Goal: Communication & Community: Connect with others

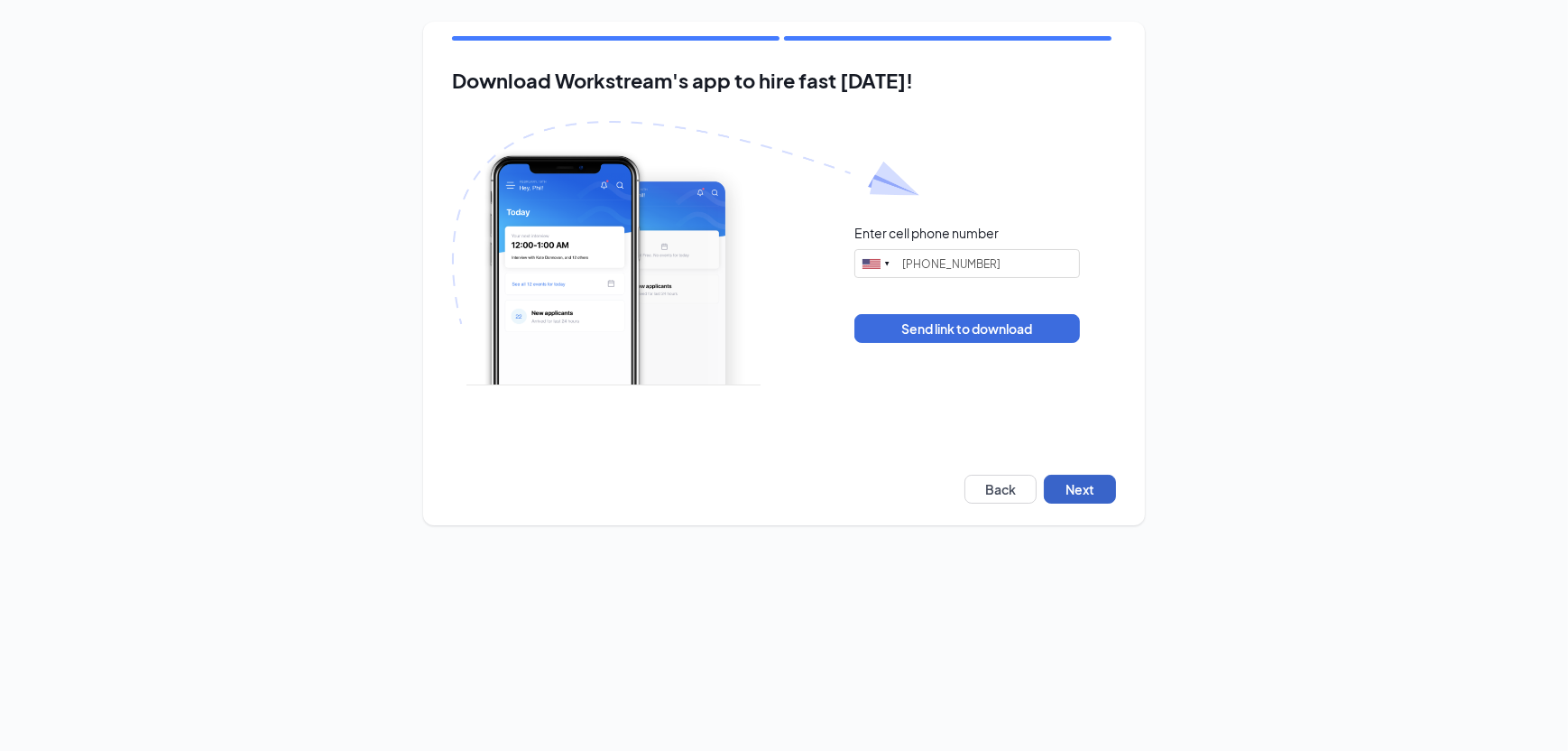
click at [1075, 488] on button "Next" at bounding box center [1079, 489] width 72 height 29
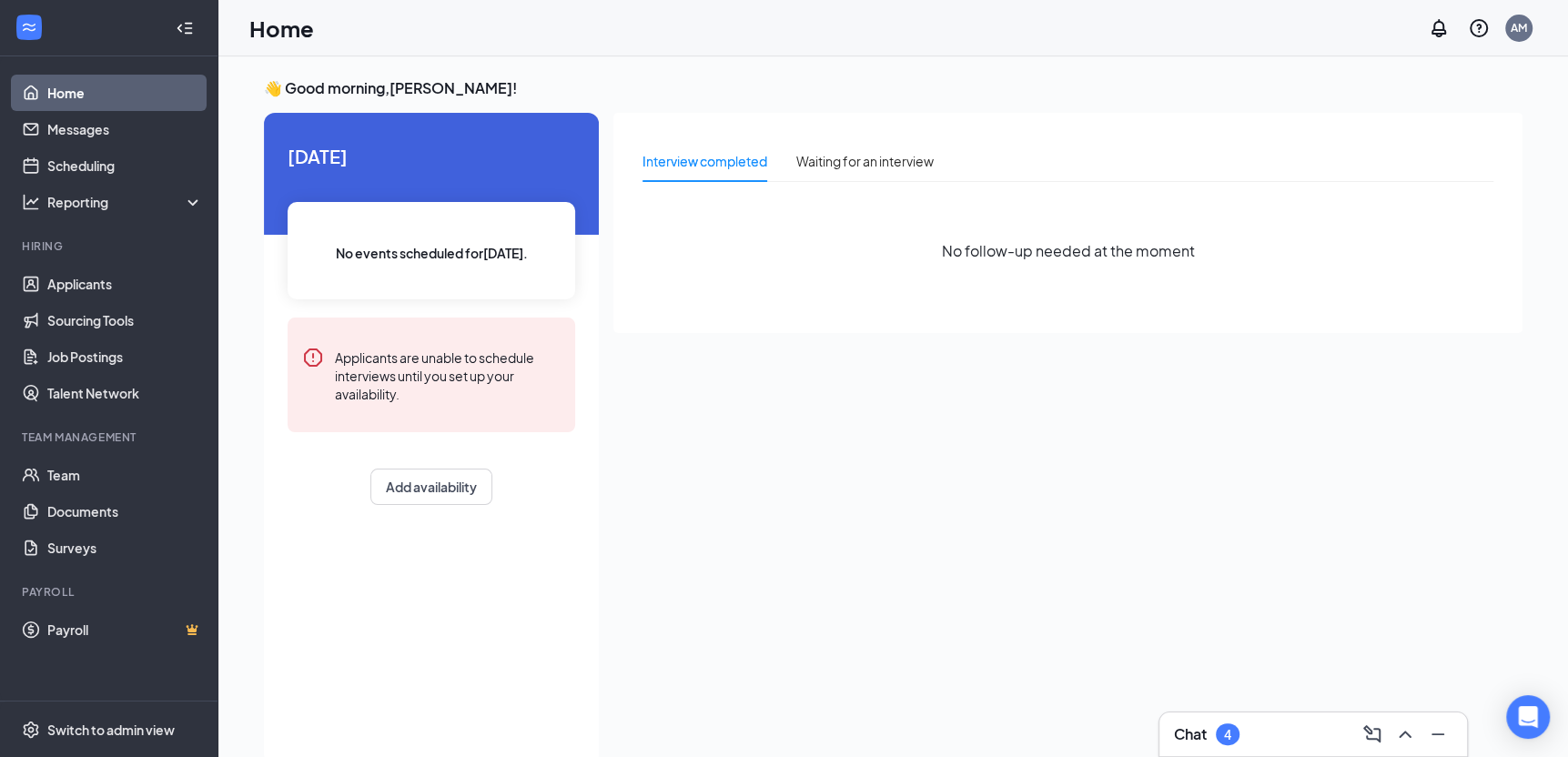
click at [1196, 732] on h3 "Chat" at bounding box center [1190, 734] width 33 height 20
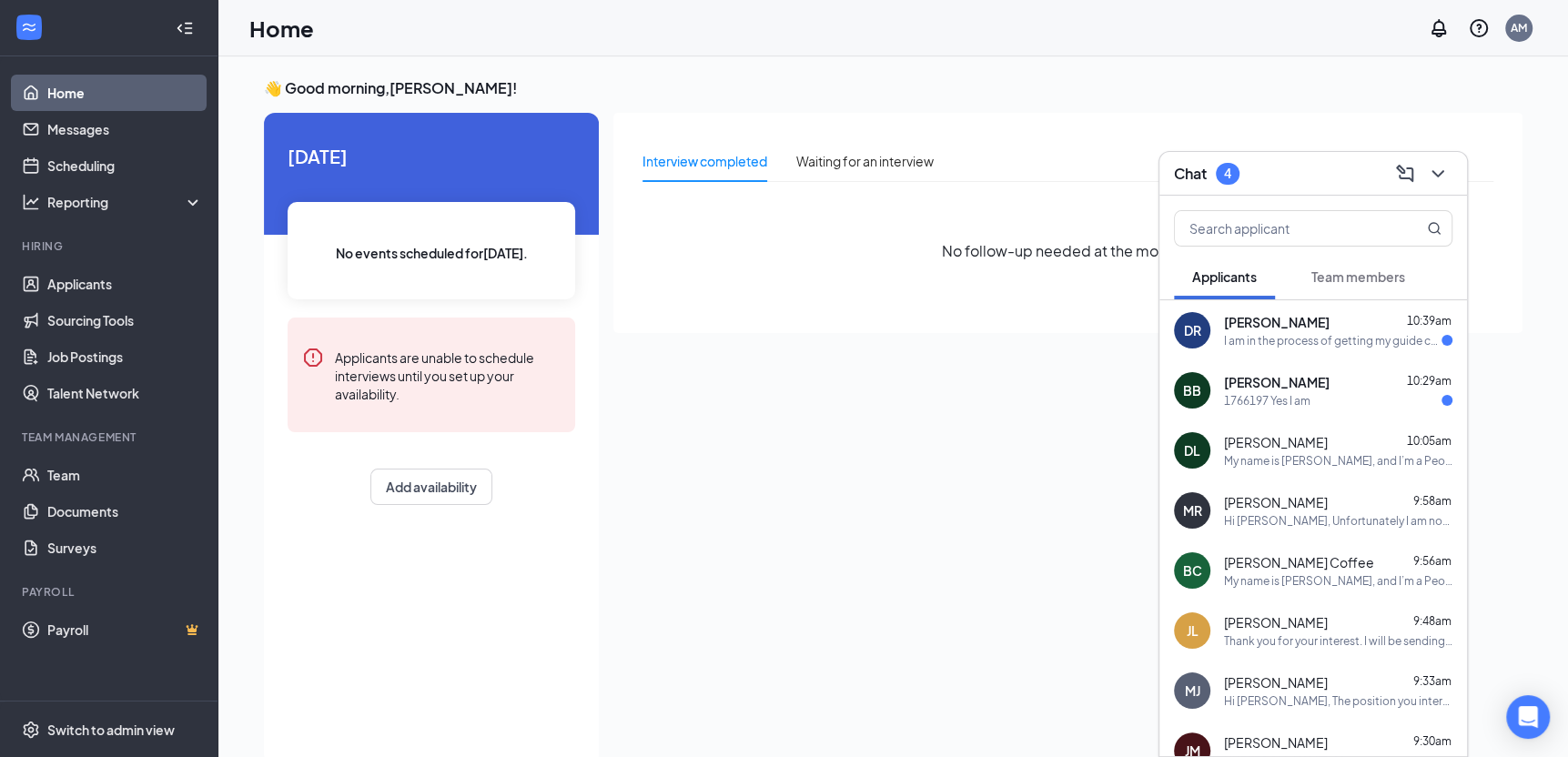
click at [1304, 326] on span "[PERSON_NAME]" at bounding box center [1277, 321] width 106 height 18
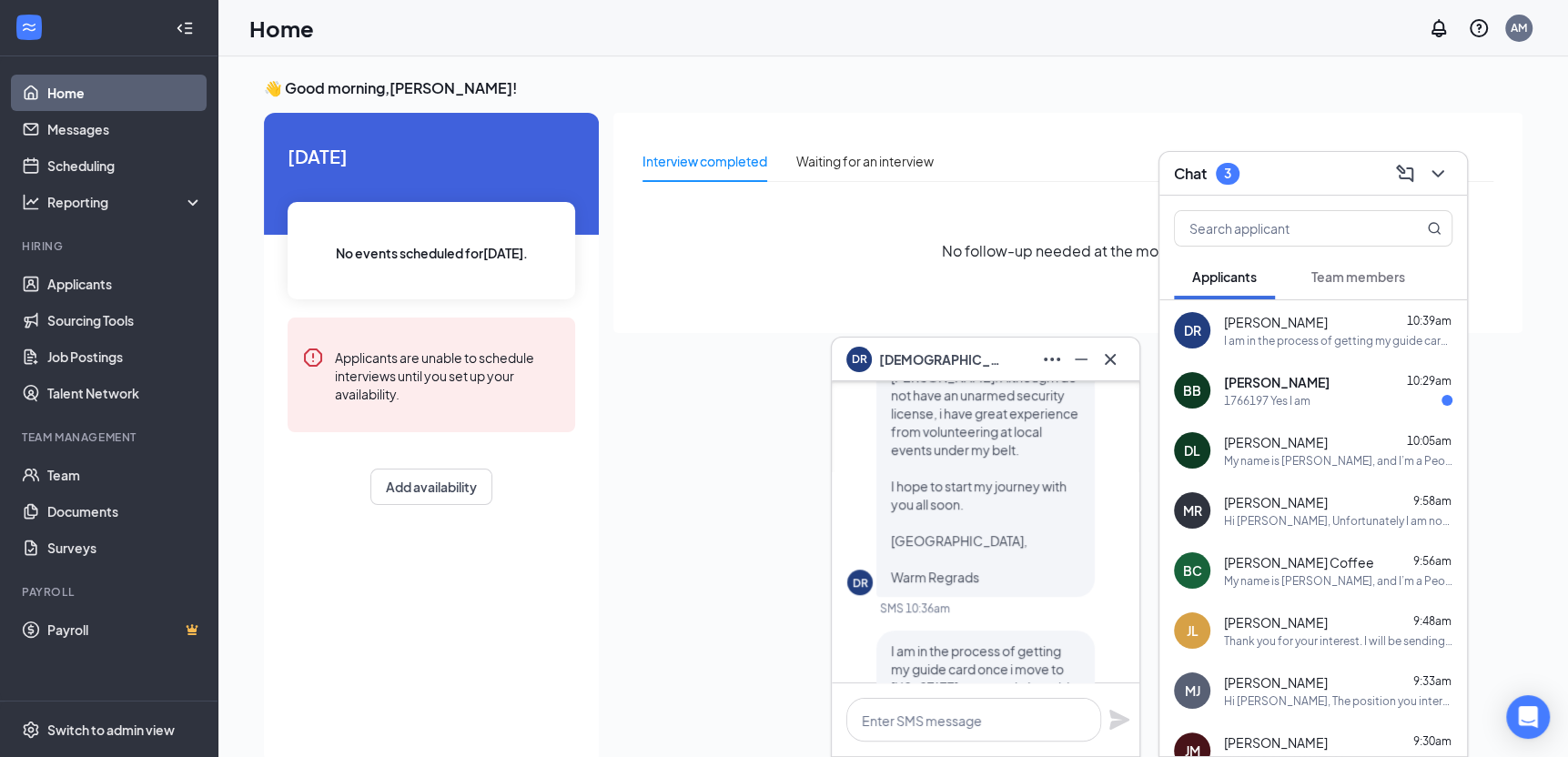
scroll to position [-91, 0]
click at [1263, 379] on span "[PERSON_NAME]" at bounding box center [1277, 381] width 106 height 18
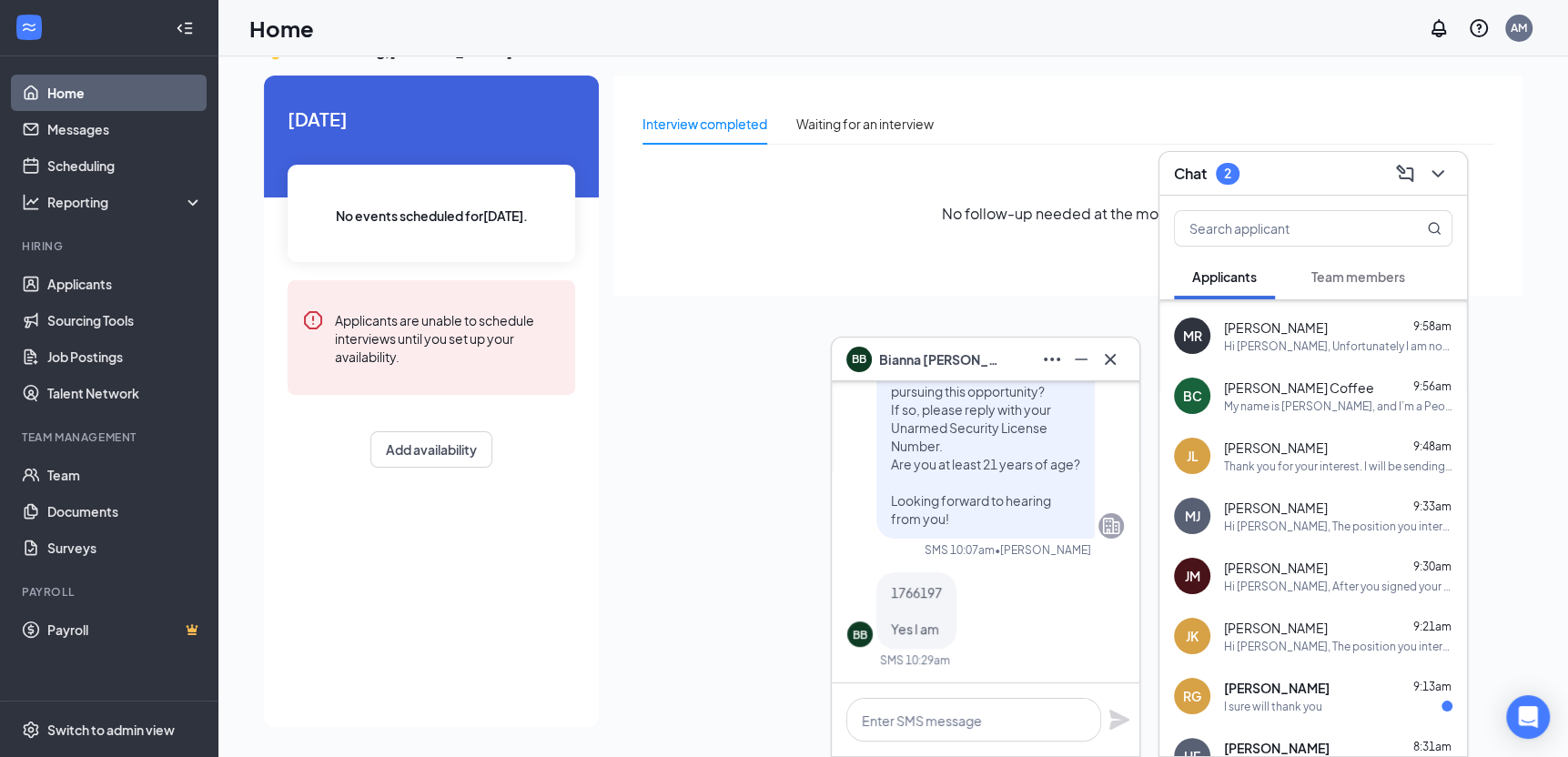
scroll to position [326, 0]
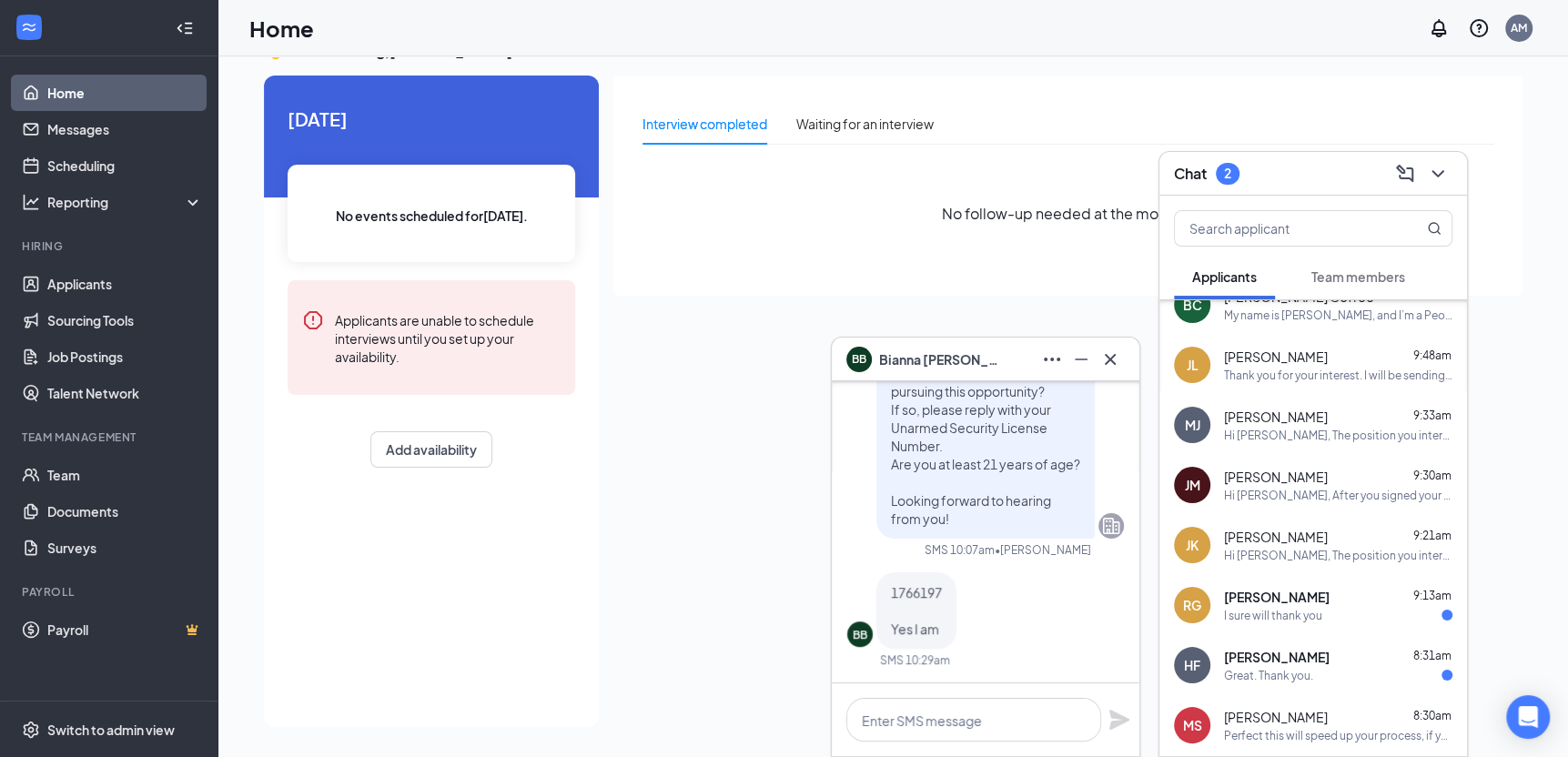
click at [1283, 598] on span "[PERSON_NAME]" at bounding box center [1277, 596] width 106 height 18
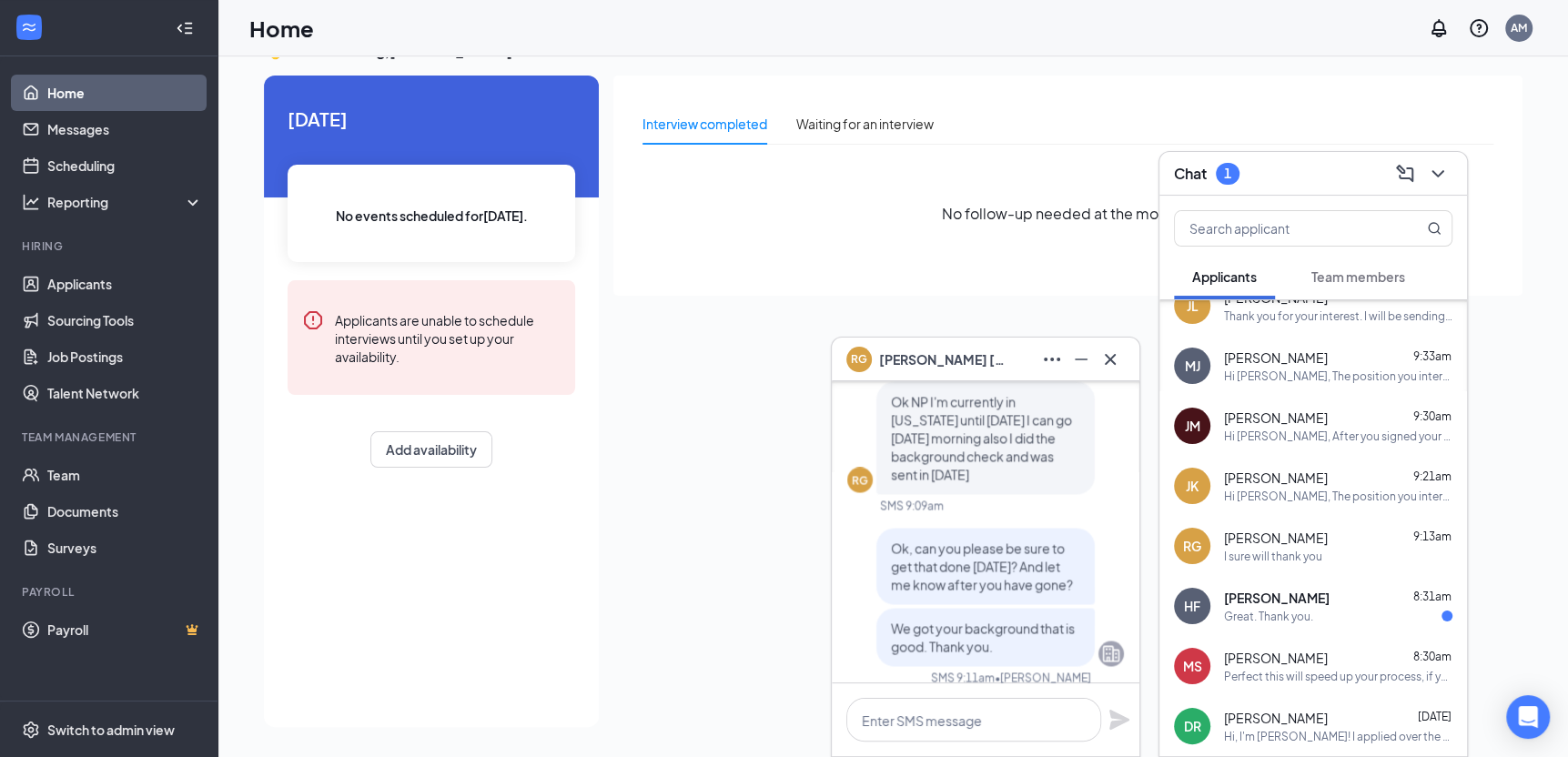
scroll to position [416, 0]
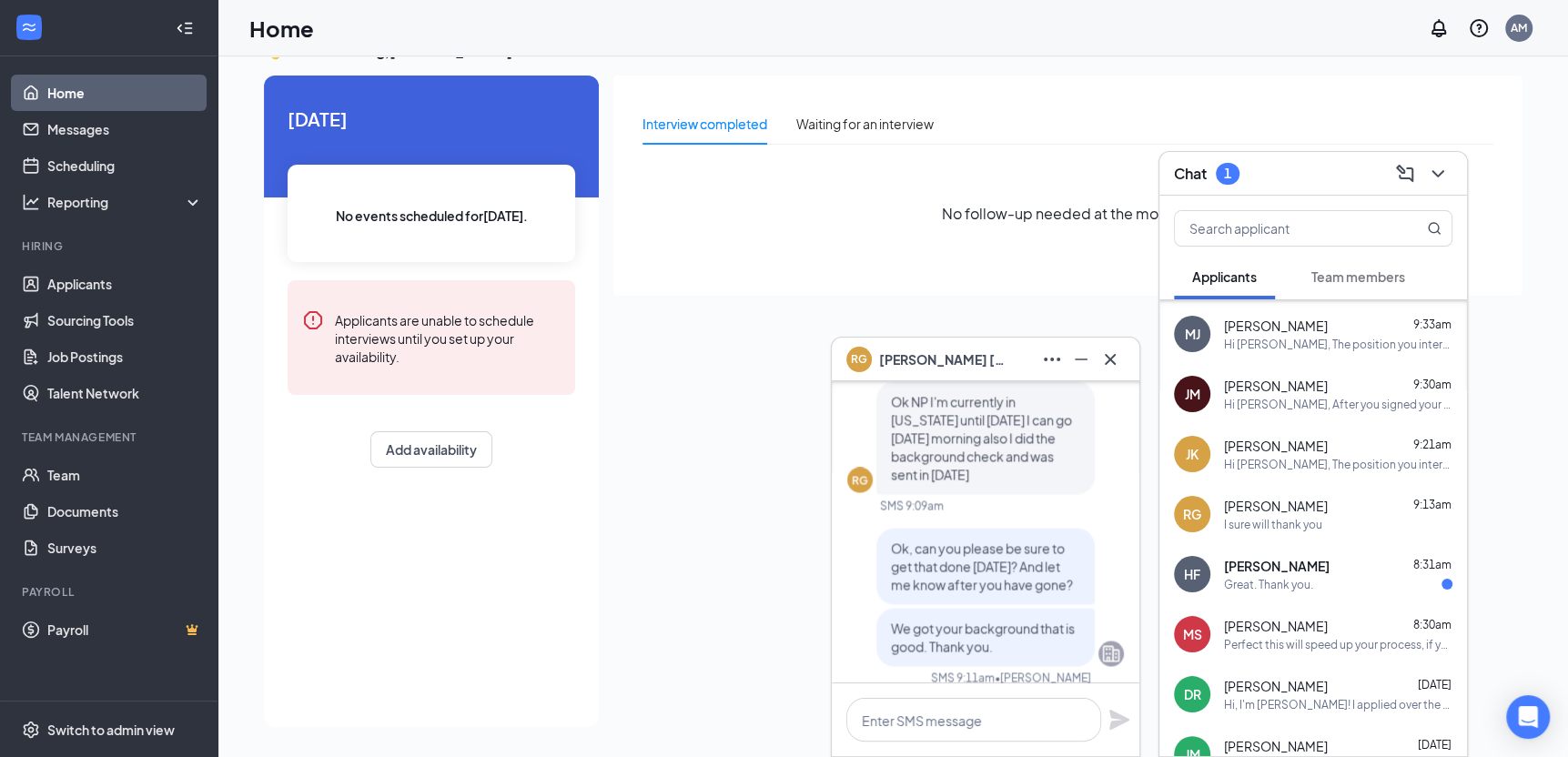
click at [1250, 571] on span "[PERSON_NAME]" at bounding box center [1277, 566] width 106 height 18
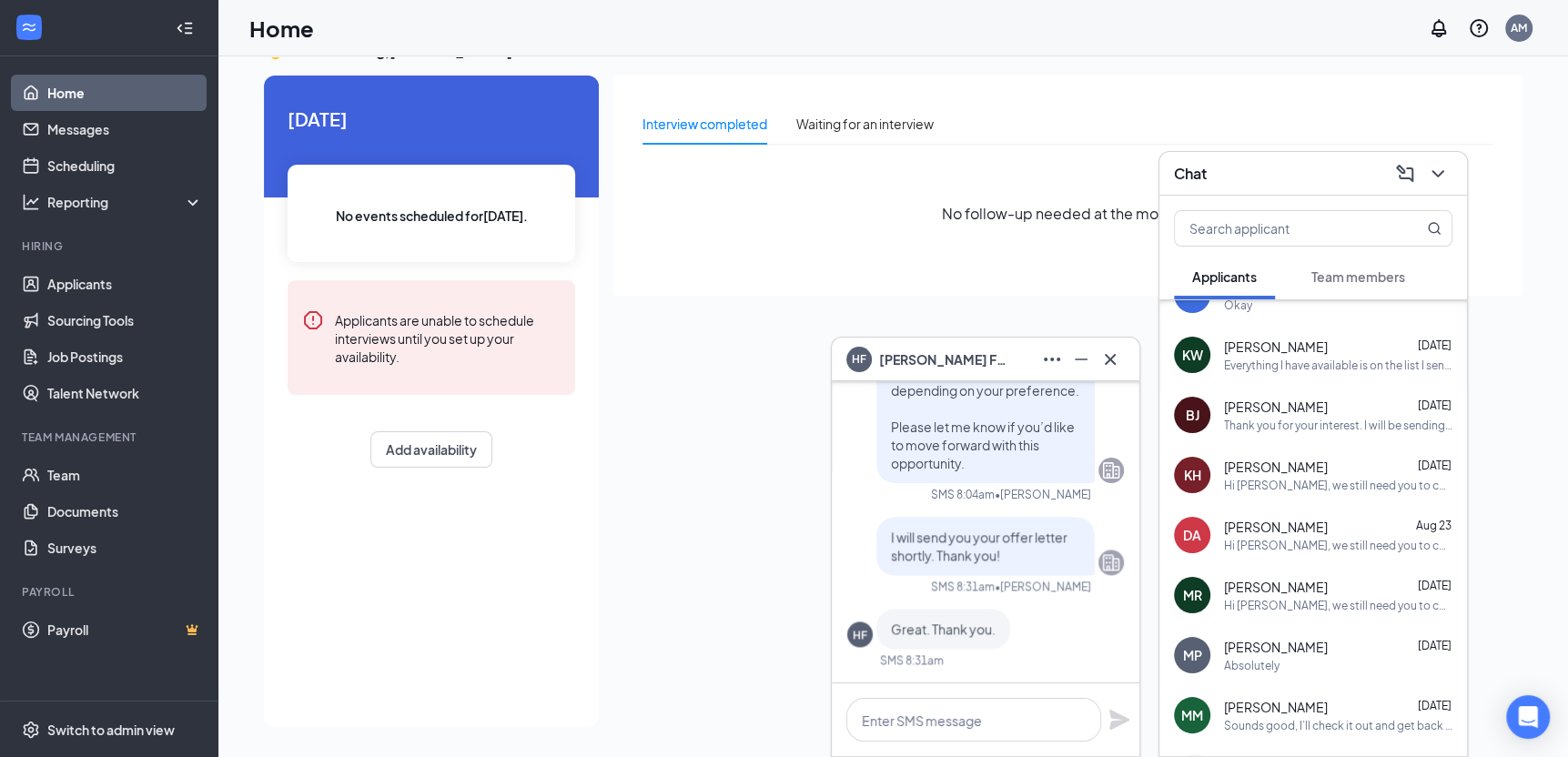
scroll to position [1435, 0]
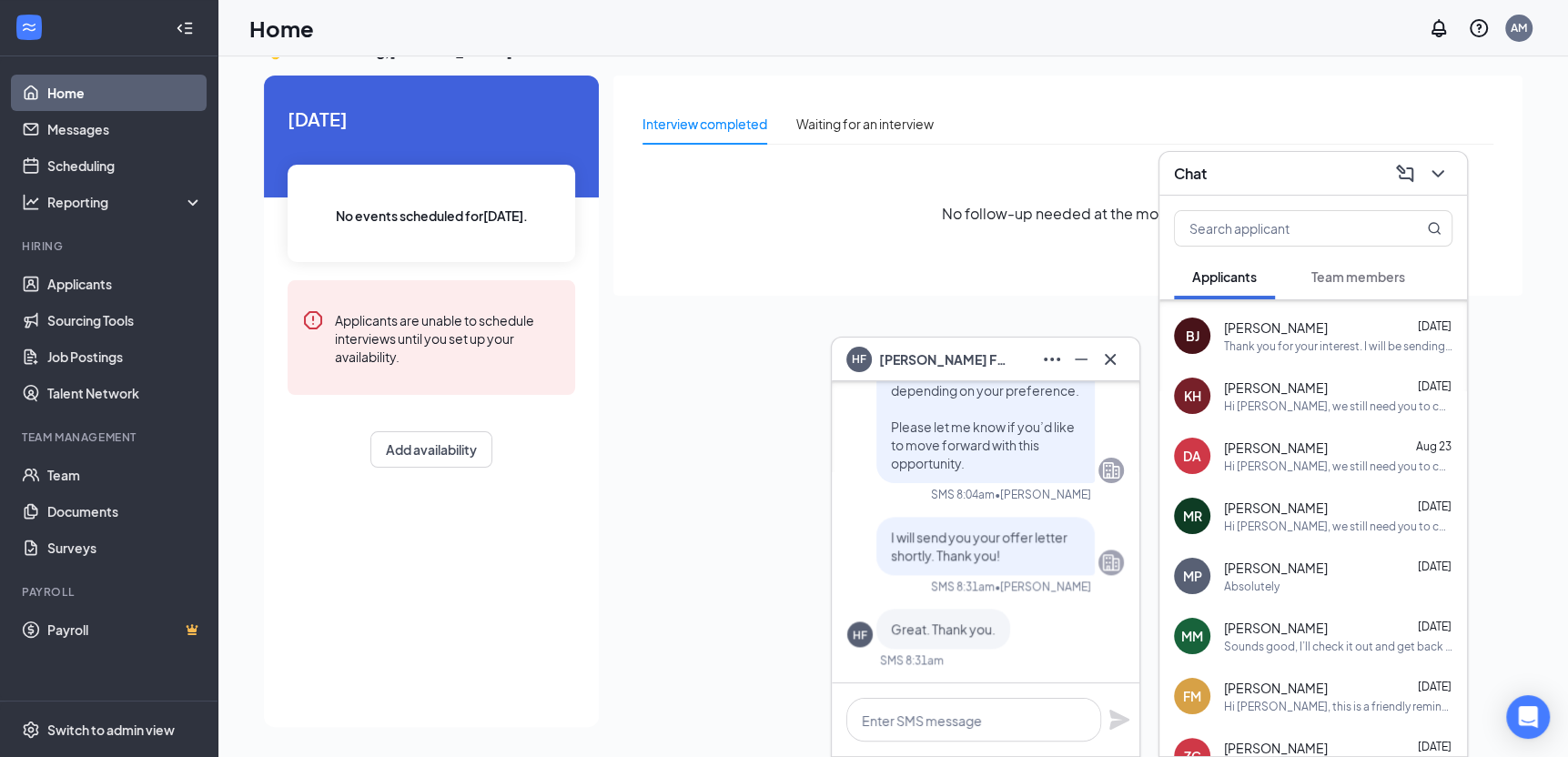
click at [1371, 279] on span "Team members" at bounding box center [1358, 276] width 94 height 16
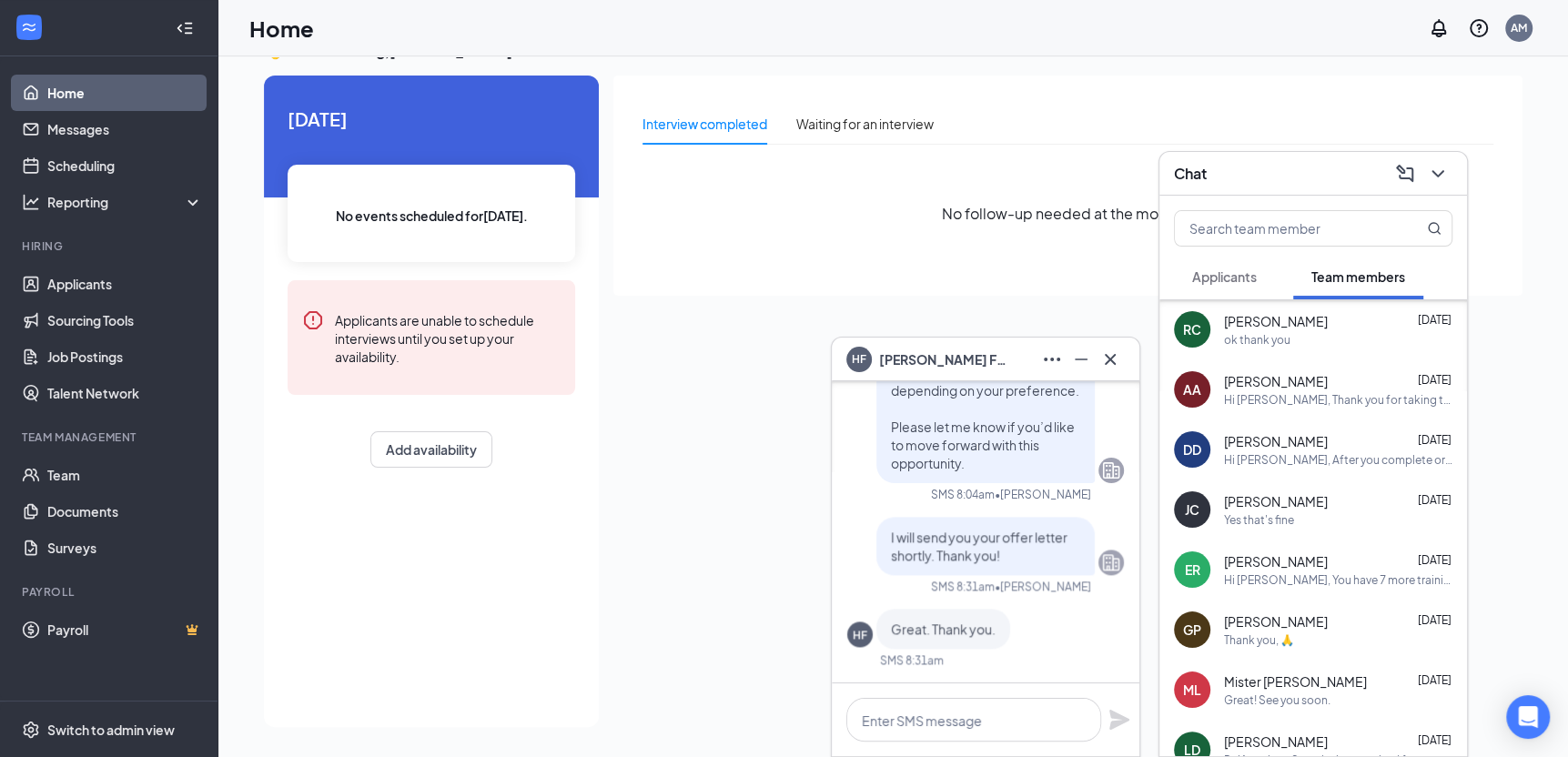
scroll to position [1273, 0]
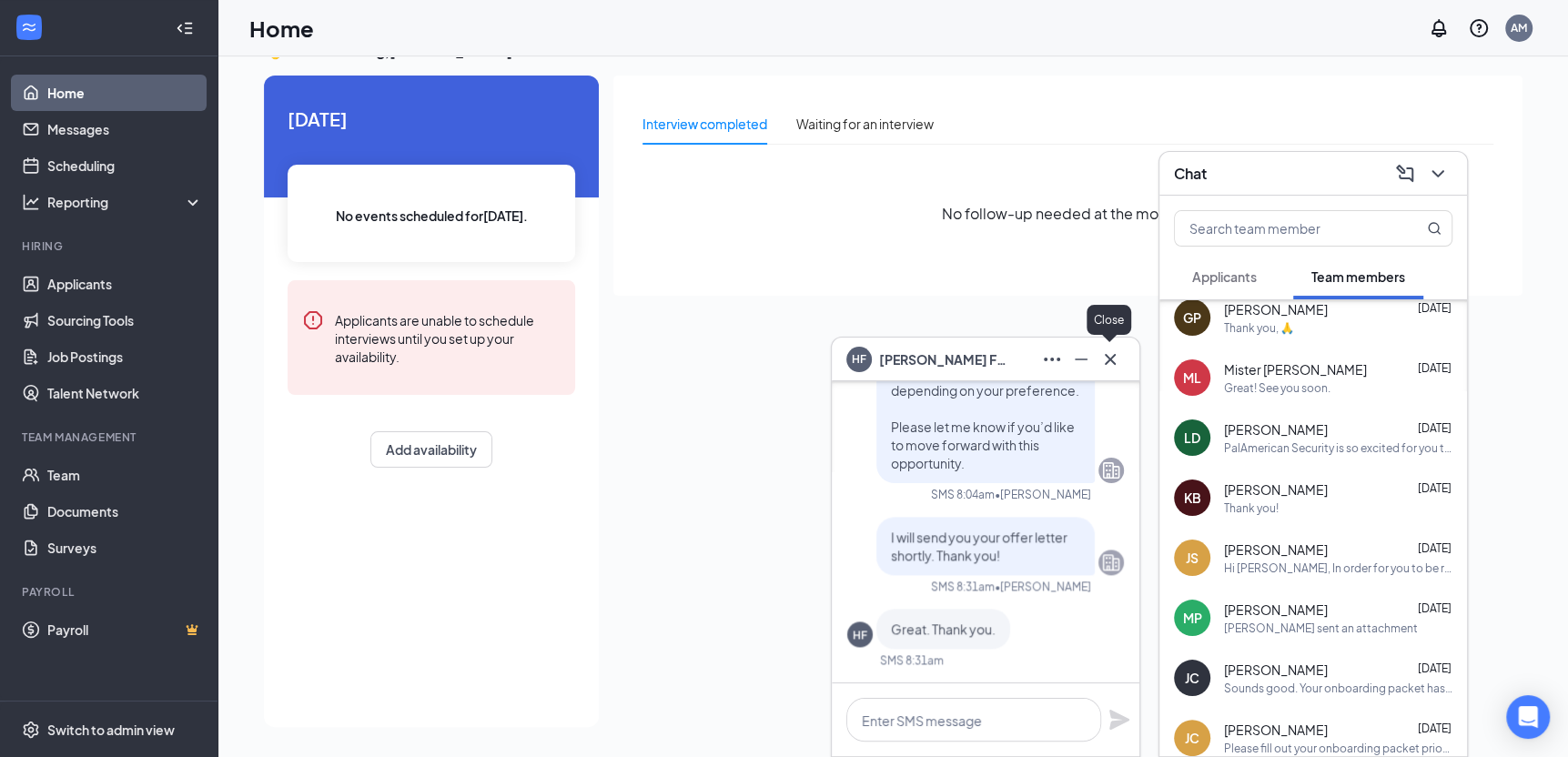
click at [1106, 355] on icon "Cross" at bounding box center [1110, 358] width 11 height 11
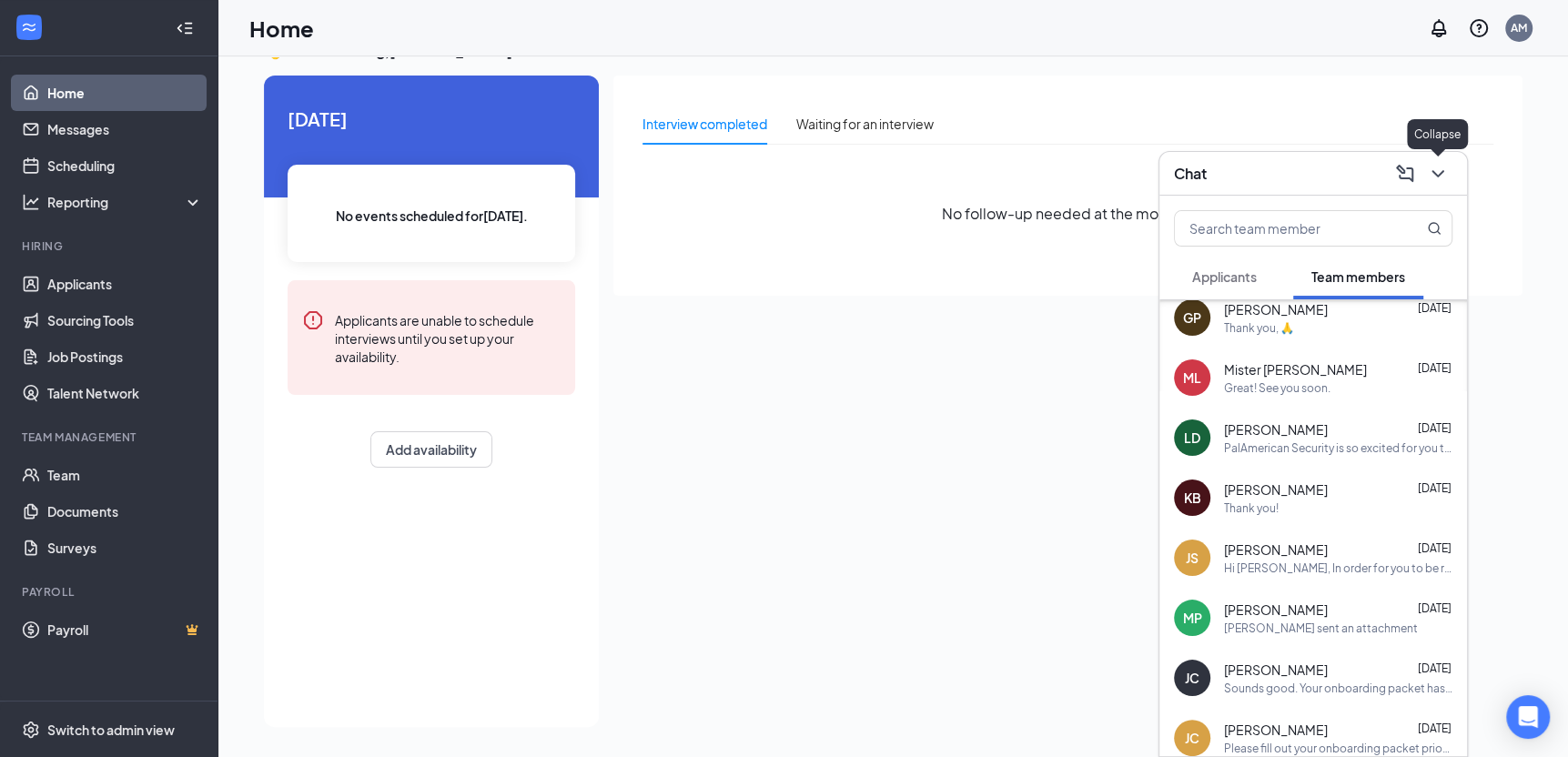
click at [1435, 172] on icon "ChevronDown" at bounding box center [1438, 174] width 21 height 21
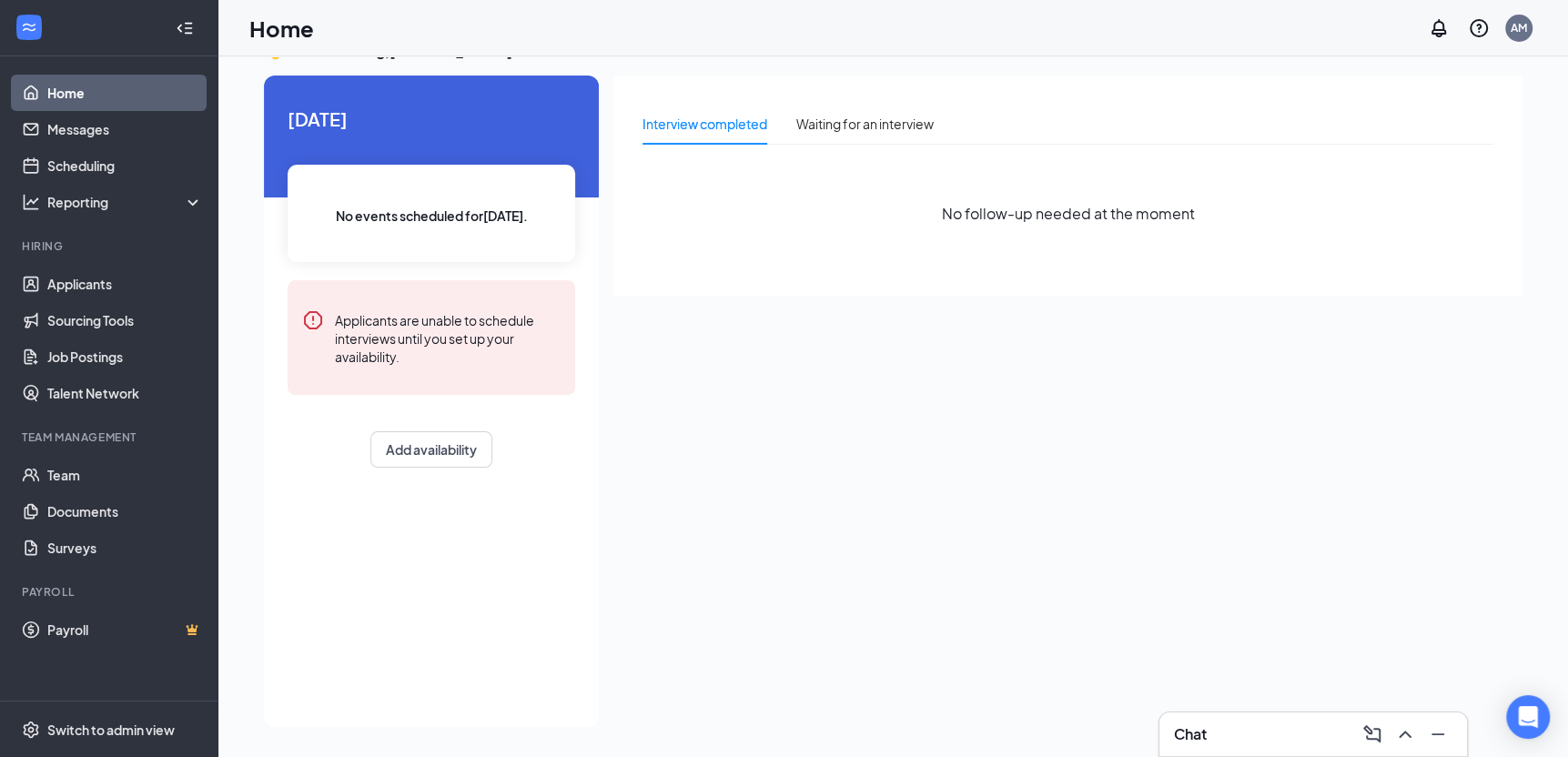
scroll to position [0, 0]
click at [1179, 732] on h3 "Chat" at bounding box center [1190, 734] width 33 height 20
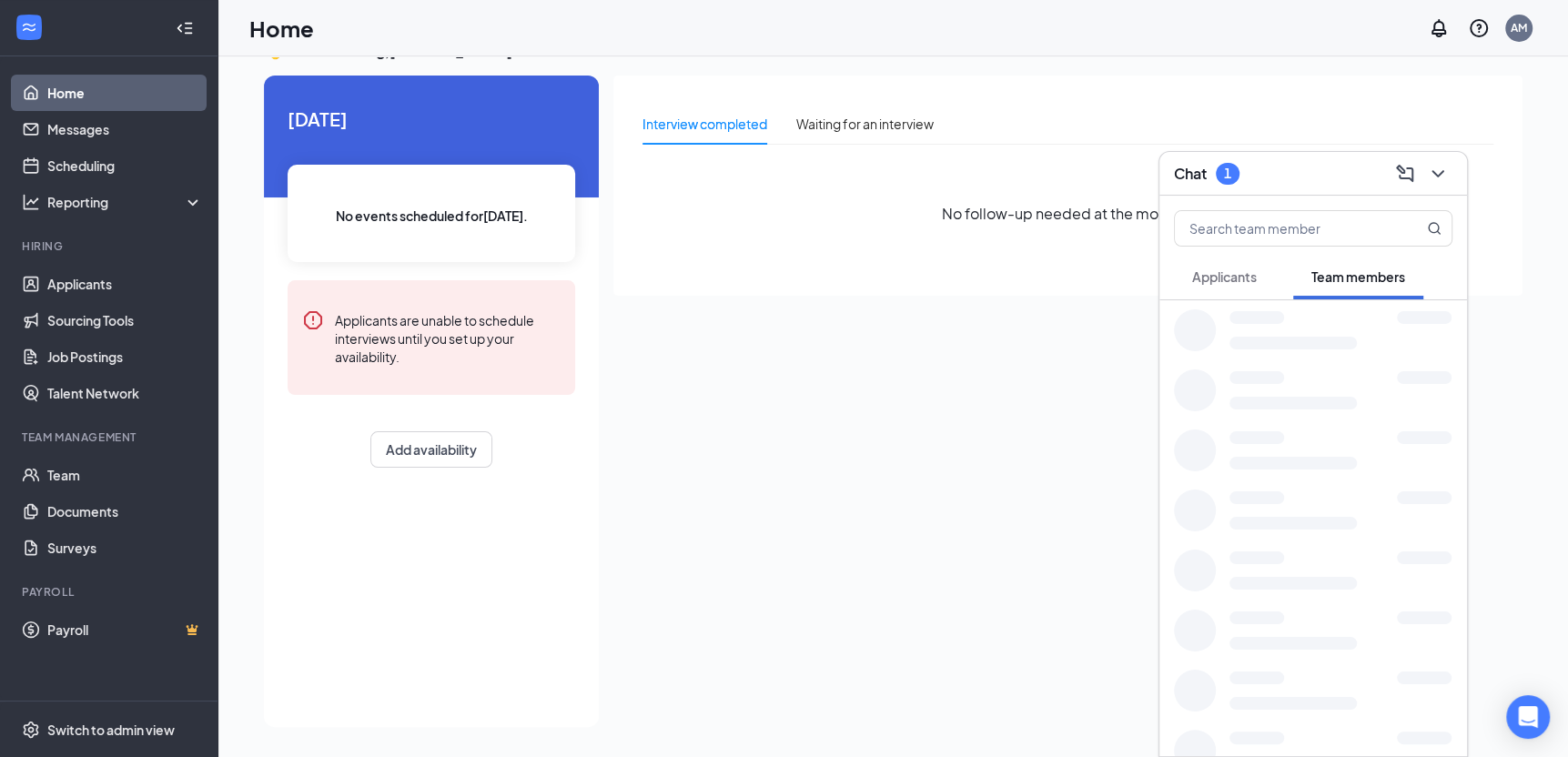
click at [1225, 272] on span "Applicants" at bounding box center [1224, 276] width 65 height 16
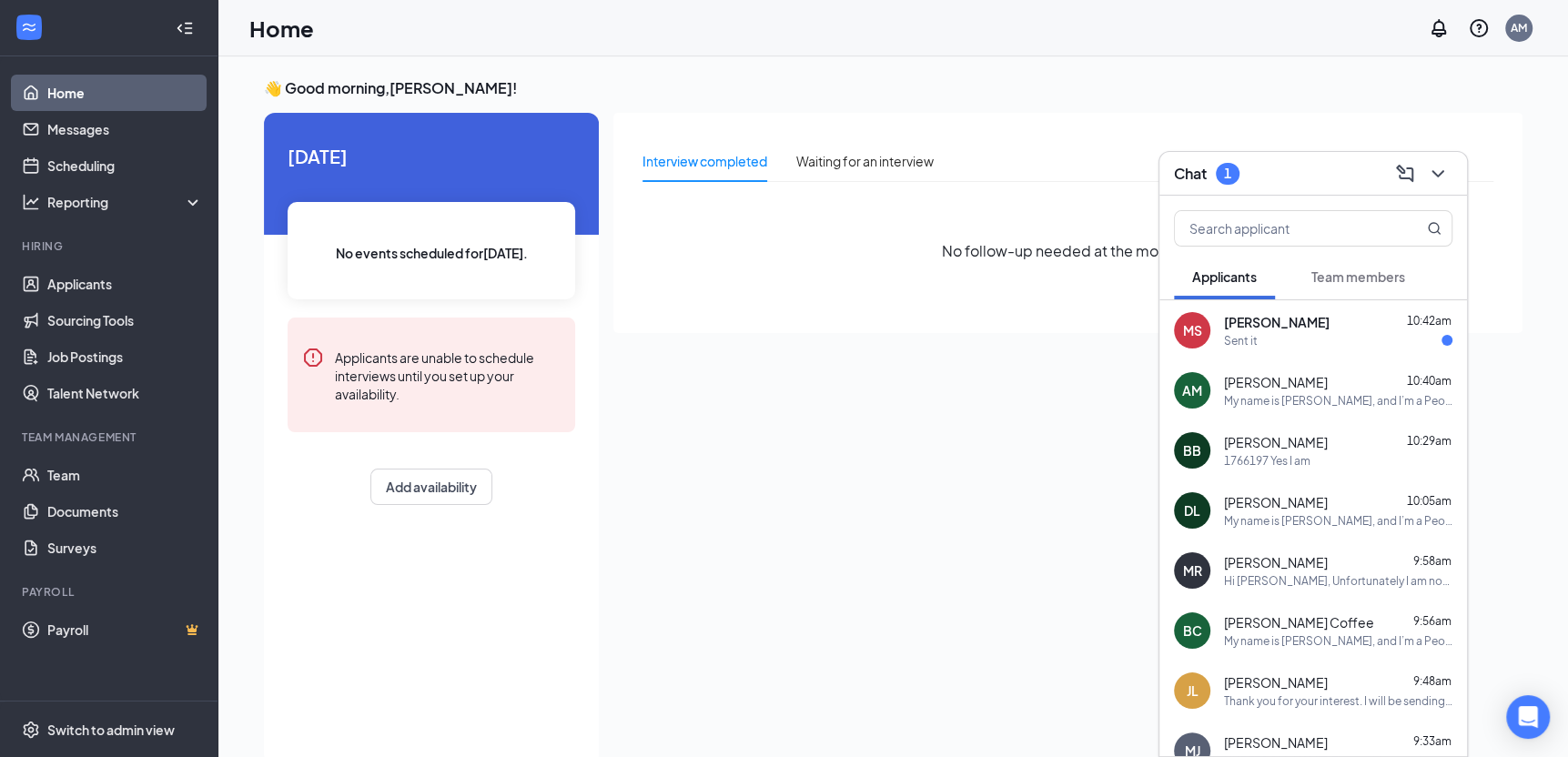
click at [1263, 326] on span "[PERSON_NAME]" at bounding box center [1277, 321] width 106 height 18
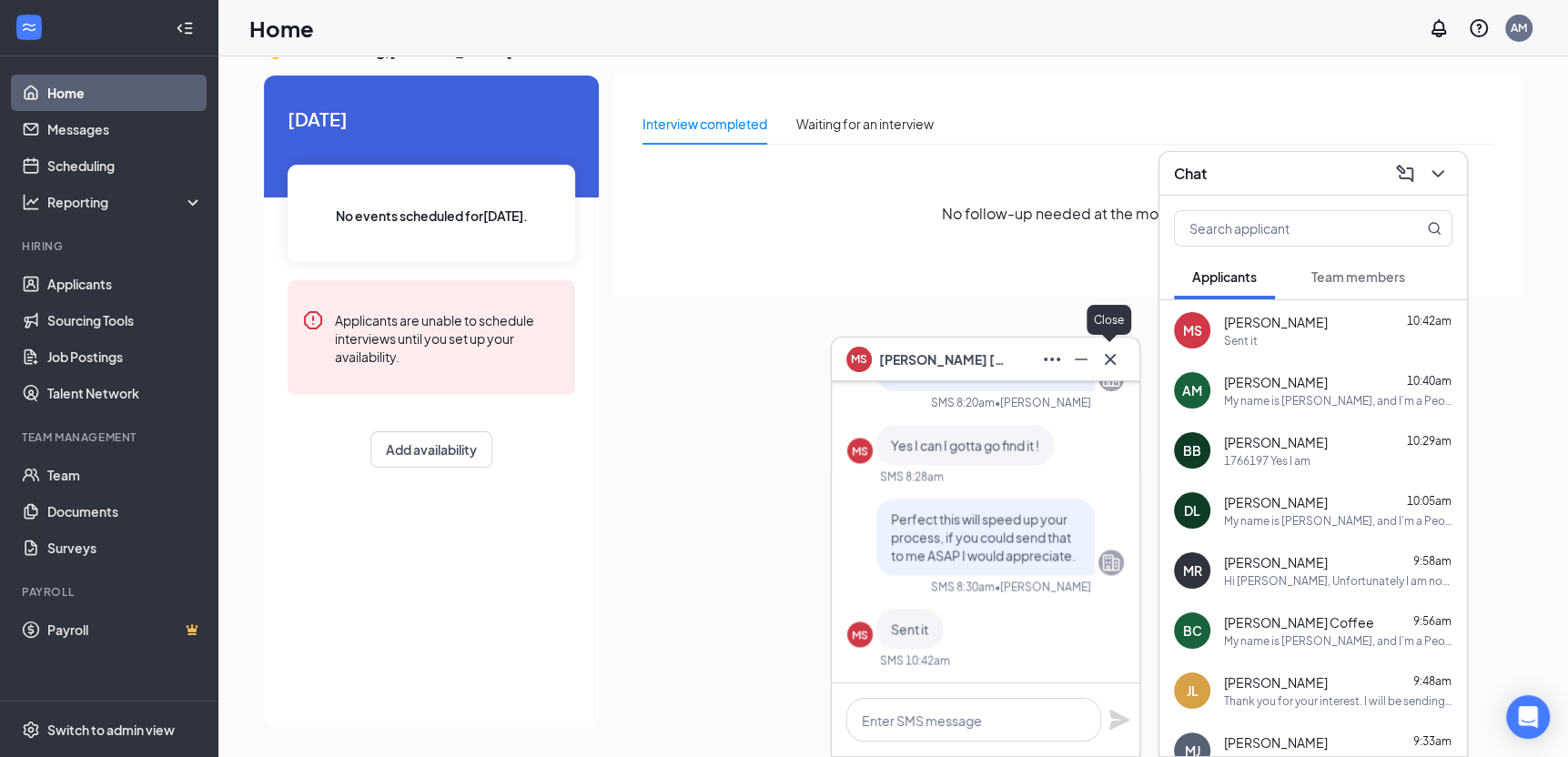
click at [1115, 348] on icon "Cross" at bounding box center [1110, 359] width 21 height 21
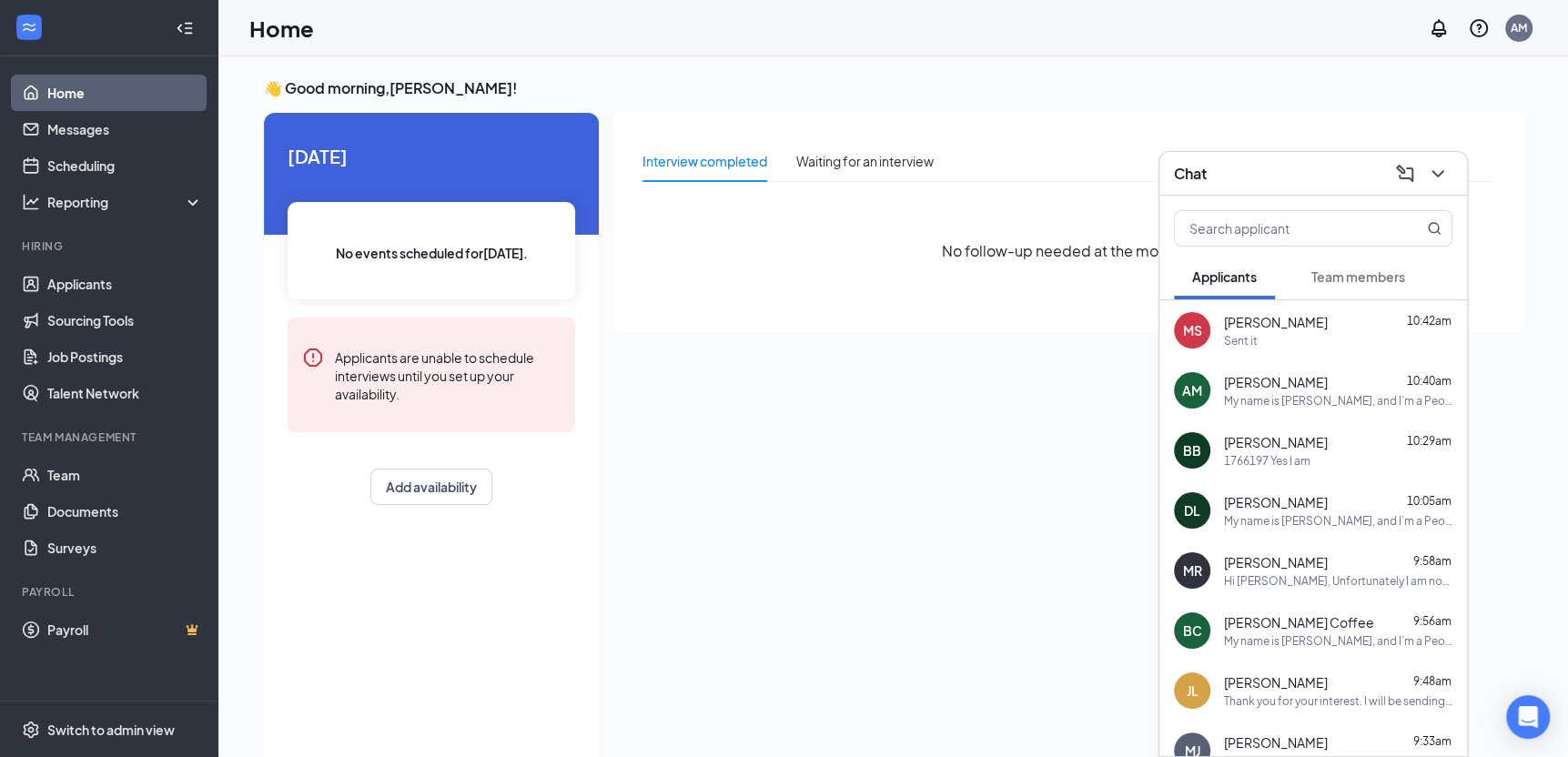
click at [1256, 387] on span "[PERSON_NAME]" at bounding box center [1276, 381] width 104 height 18
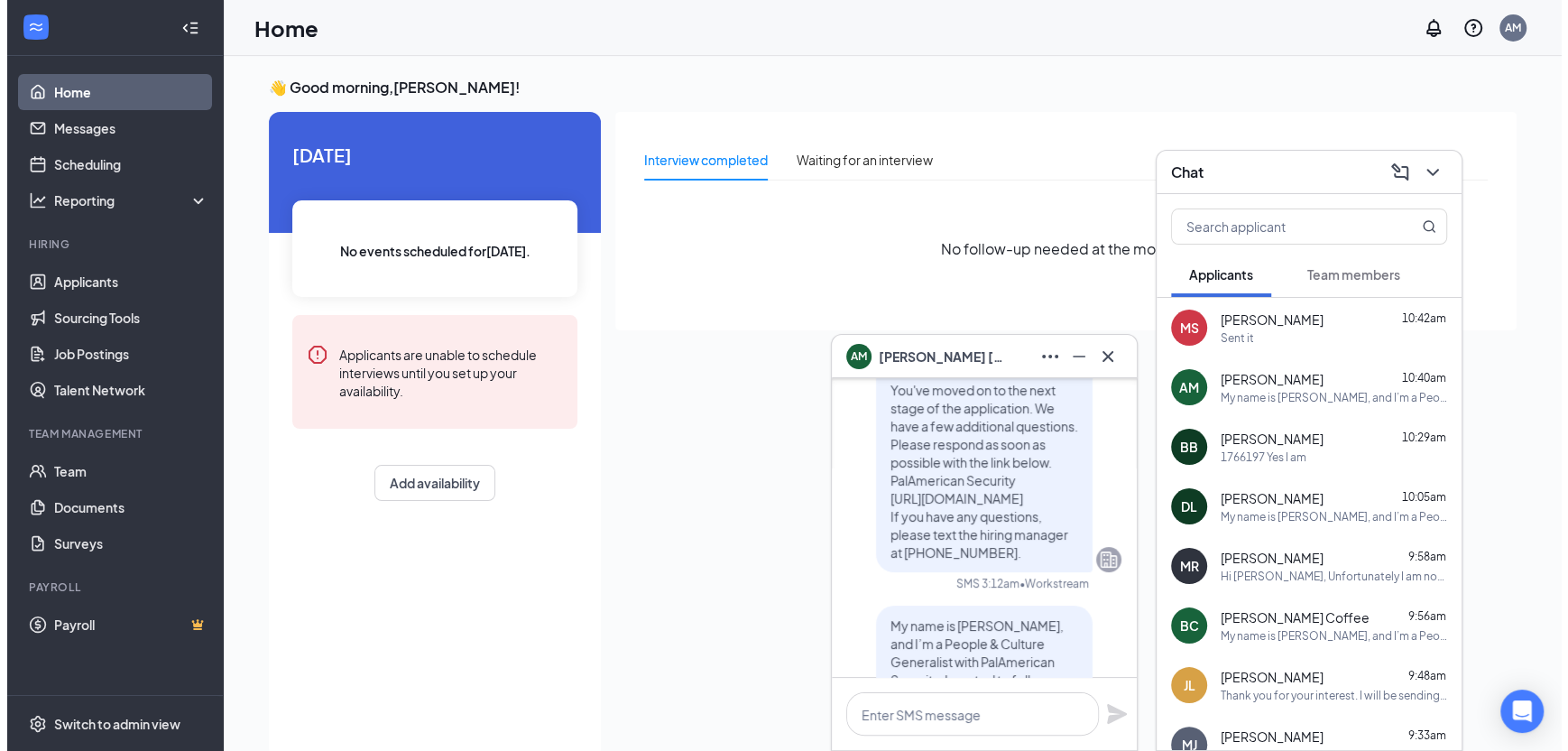
scroll to position [-258, 0]
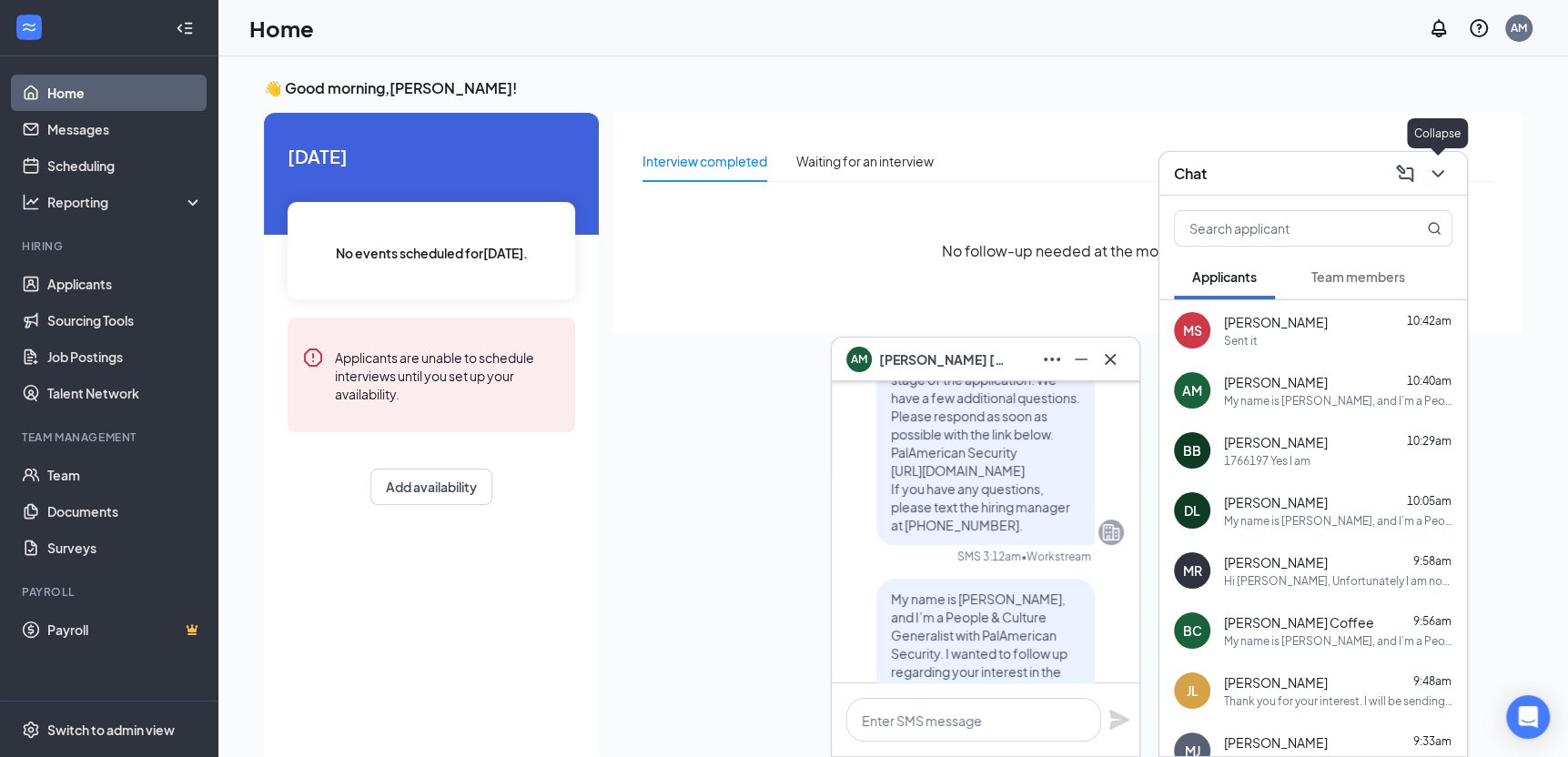
click at [1433, 169] on icon "ChevronDown" at bounding box center [1438, 174] width 21 height 21
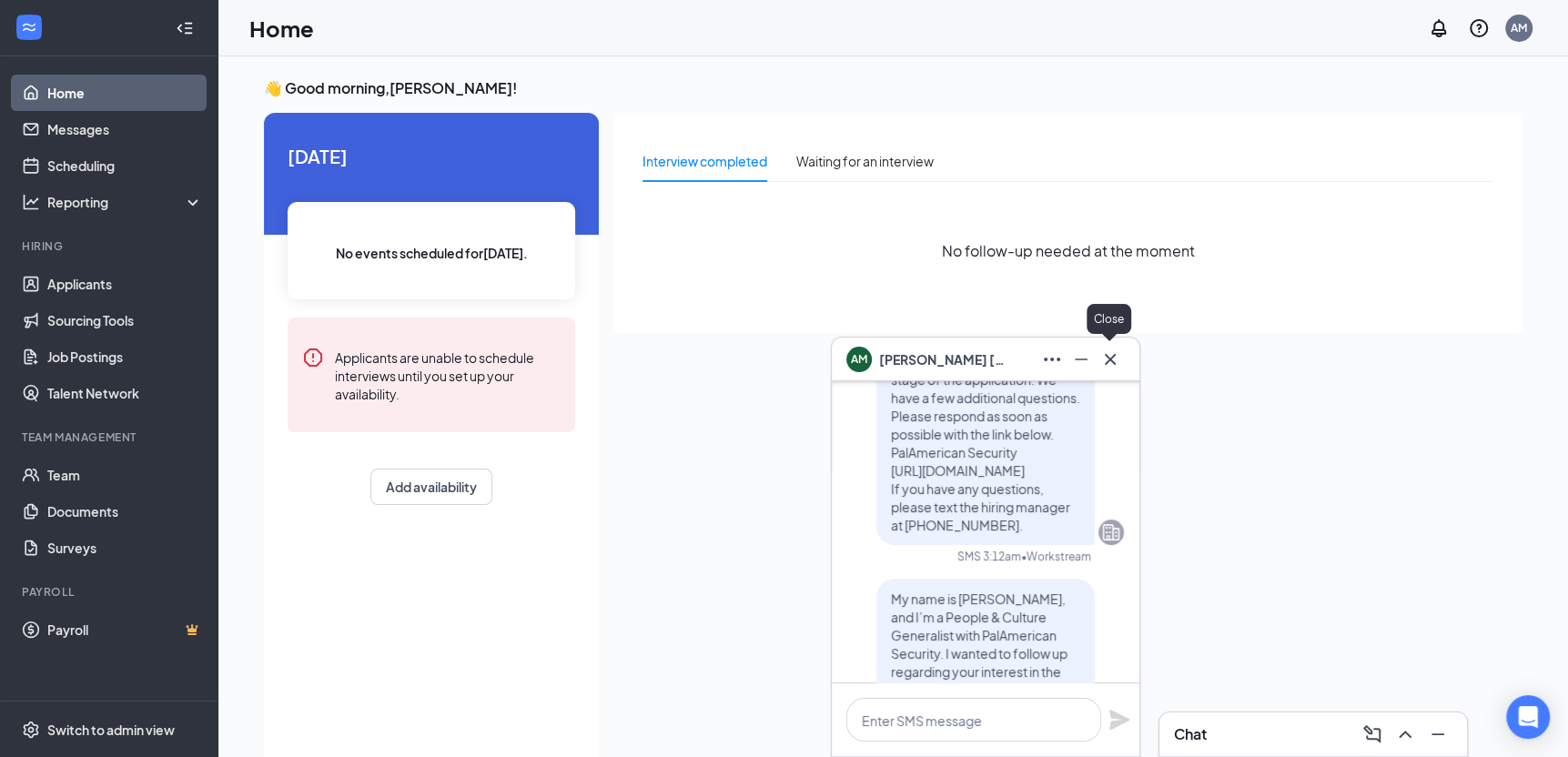
click at [1109, 356] on icon "Cross" at bounding box center [1110, 359] width 21 height 21
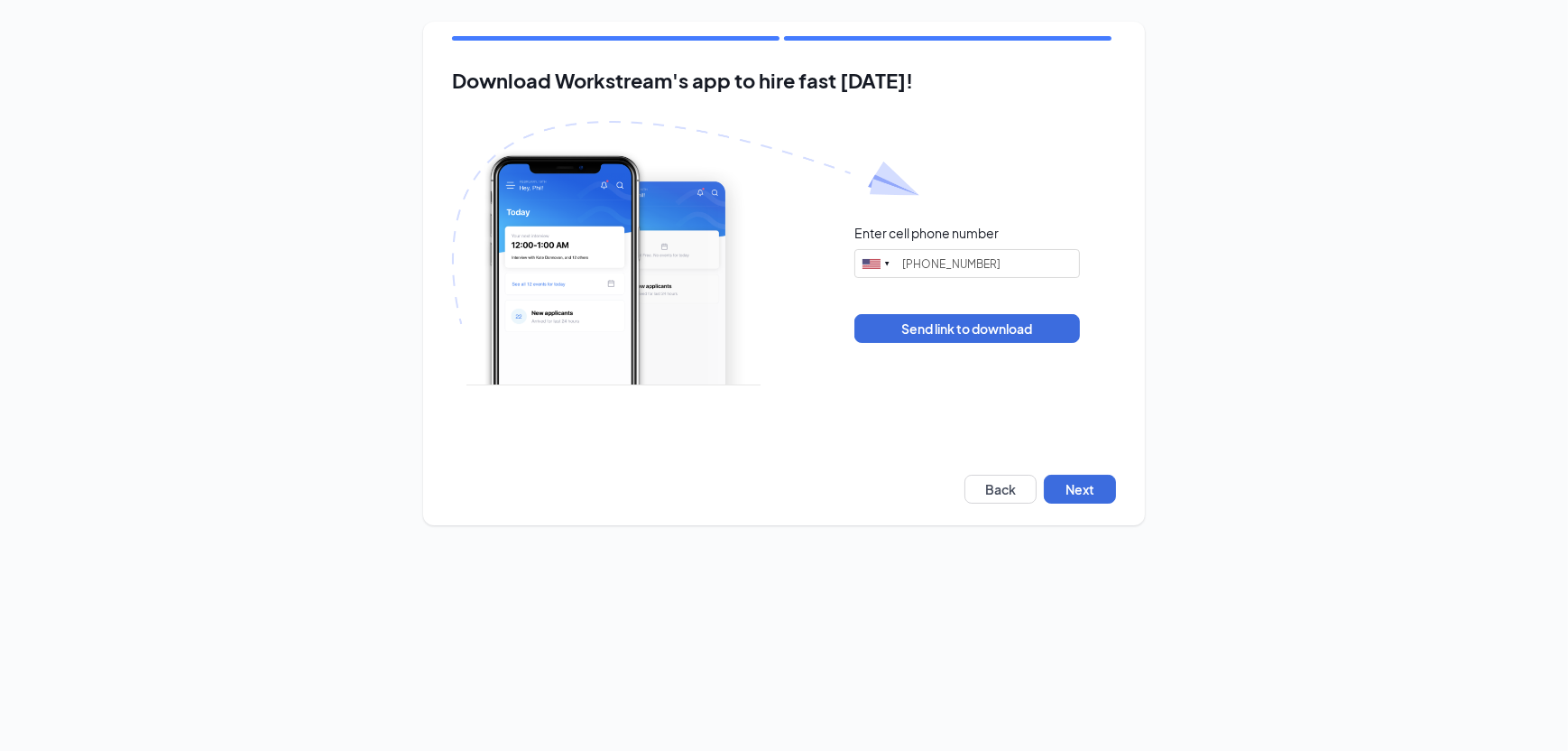
type input "(602) 679-3598"
